Goal: Information Seeking & Learning: Learn about a topic

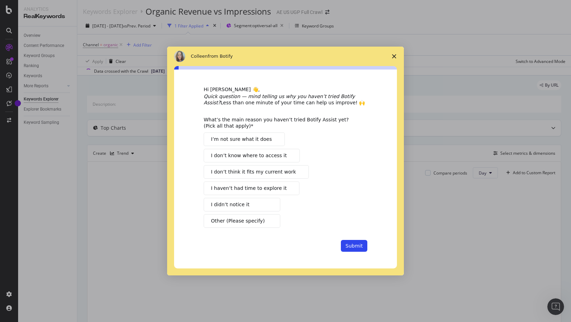
click at [400, 53] on span "Close survey" at bounding box center [393, 56] width 19 height 19
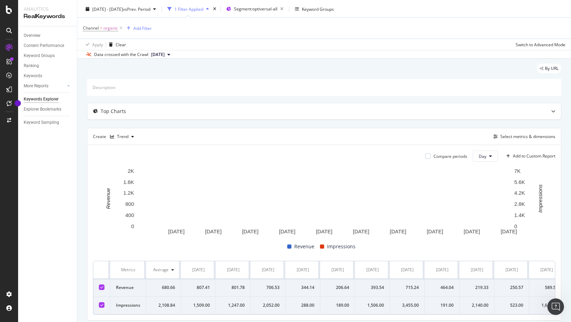
scroll to position [1, 0]
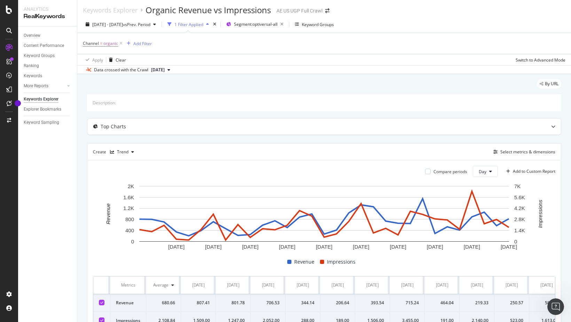
click at [165, 69] on span "[DATE]" at bounding box center [158, 70] width 14 height 6
click at [165, 73] on span "[DATE]" at bounding box center [158, 70] width 14 height 6
click at [405, 91] on div "By URL" at bounding box center [324, 86] width 474 height 15
